Goal: Find specific page/section: Find specific page/section

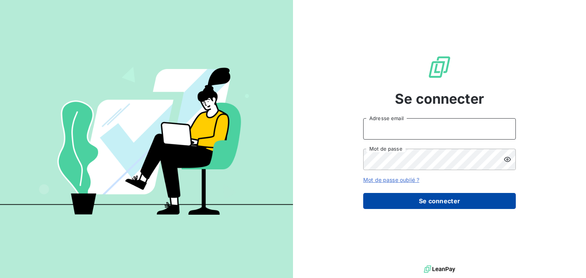
type input "[PERSON_NAME][EMAIL_ADDRESS][PERSON_NAME][DOMAIN_NAME]"
click at [408, 204] on button "Se connecter" at bounding box center [439, 201] width 152 height 16
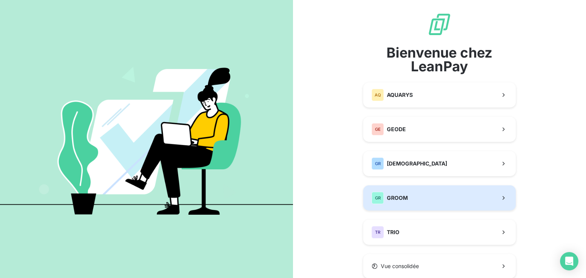
click at [411, 201] on button "GR GROOM" at bounding box center [439, 197] width 152 height 25
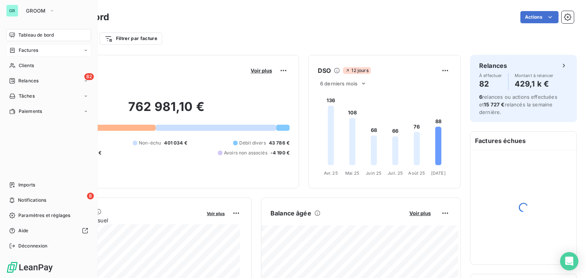
click at [14, 50] on icon at bounding box center [12, 50] width 6 height 6
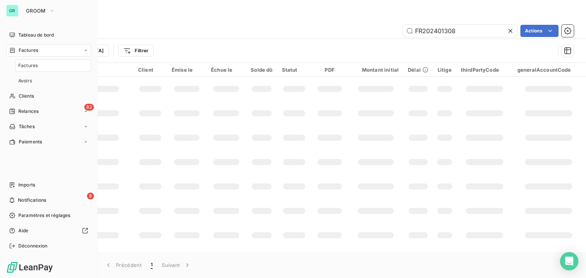
click at [34, 67] on span "Factures" at bounding box center [27, 65] width 19 height 7
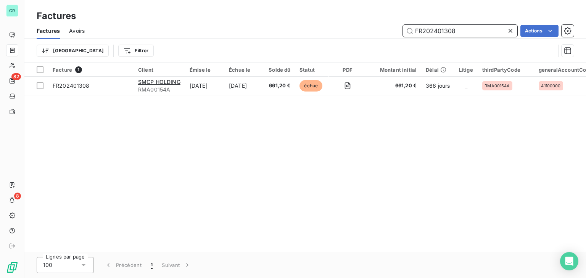
click at [438, 33] on input "FR202401308" at bounding box center [460, 31] width 114 height 12
paste input "RM030"
type input "RM03008"
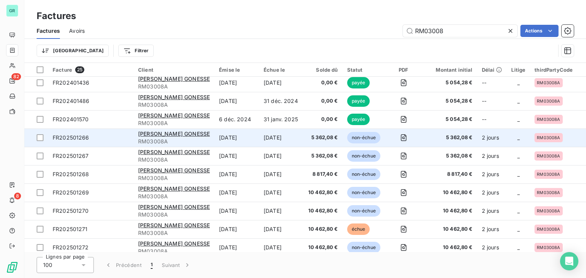
scroll to position [255, 0]
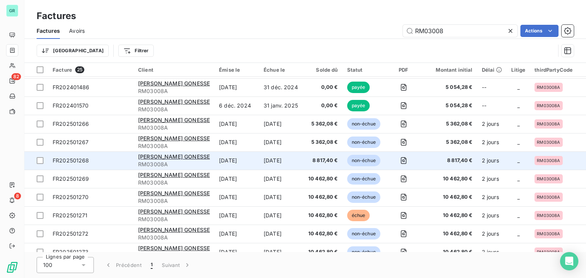
click at [284, 163] on td "[DATE]" at bounding box center [281, 160] width 45 height 18
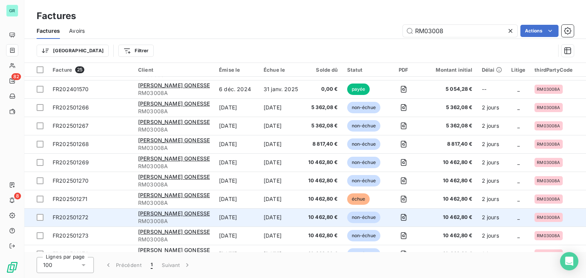
scroll to position [274, 0]
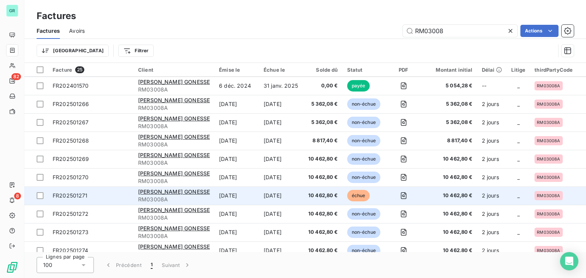
click at [273, 199] on td "[DATE]" at bounding box center [281, 195] width 45 height 18
